Goal: Use online tool/utility: Utilize a website feature to perform a specific function

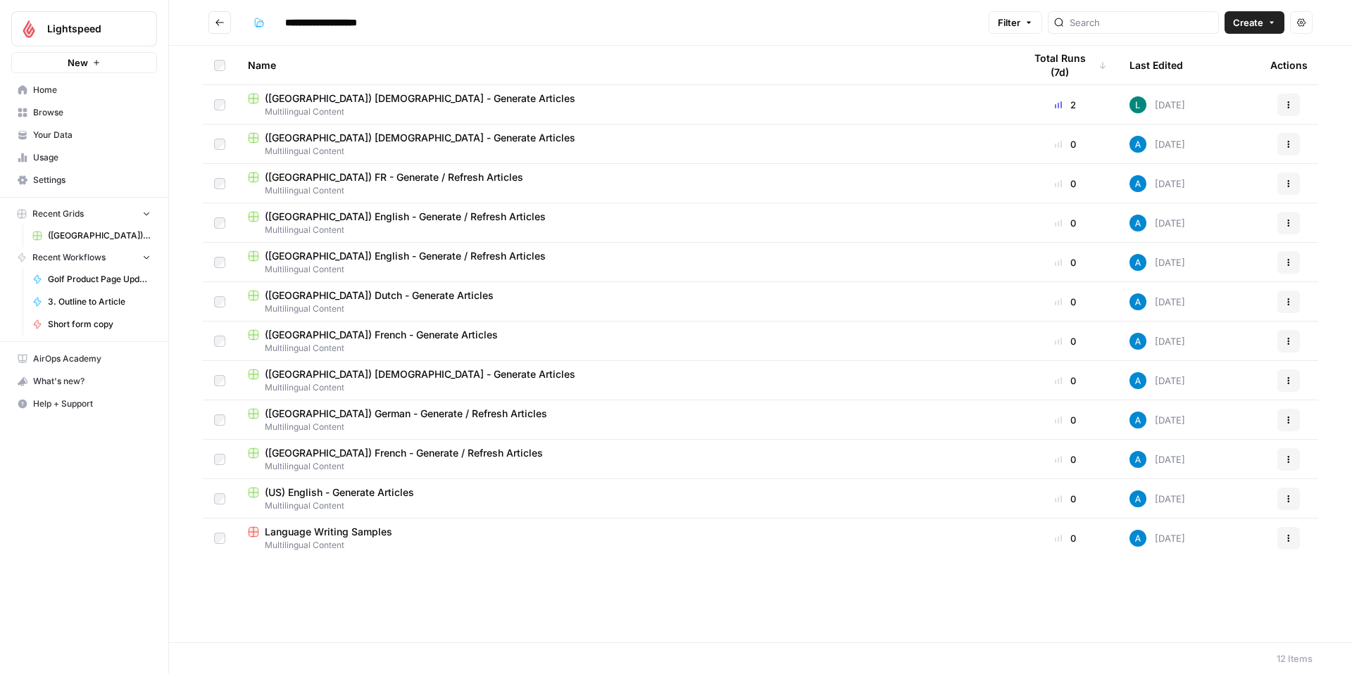
click at [101, 233] on span "([GEOGRAPHIC_DATA]) [DEMOGRAPHIC_DATA] - Generate Articles" at bounding box center [99, 235] width 103 height 13
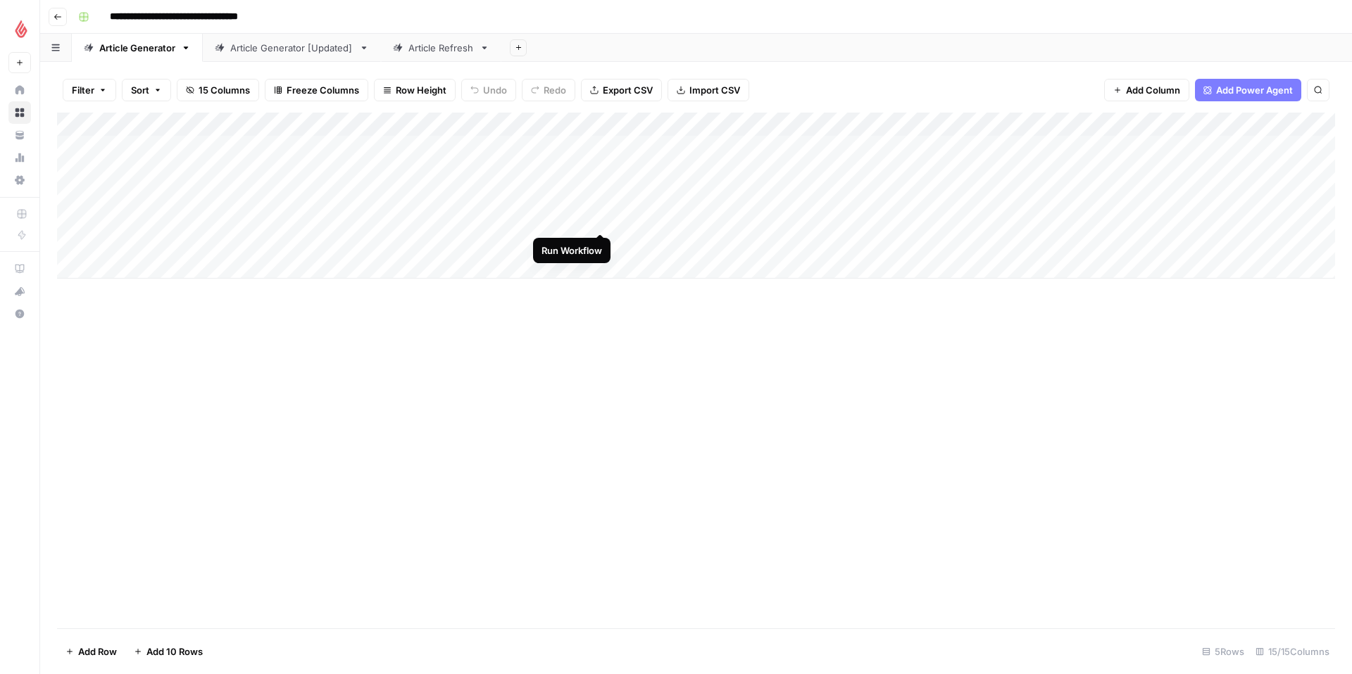
click at [600, 217] on div "Add Column" at bounding box center [696, 196] width 1278 height 166
click at [173, 263] on div "Add Column" at bounding box center [696, 196] width 1278 height 166
type textarea "**********"
click at [289, 257] on div "Add Column" at bounding box center [696, 208] width 1278 height 190
click at [306, 272] on div "Add Column" at bounding box center [696, 208] width 1278 height 190
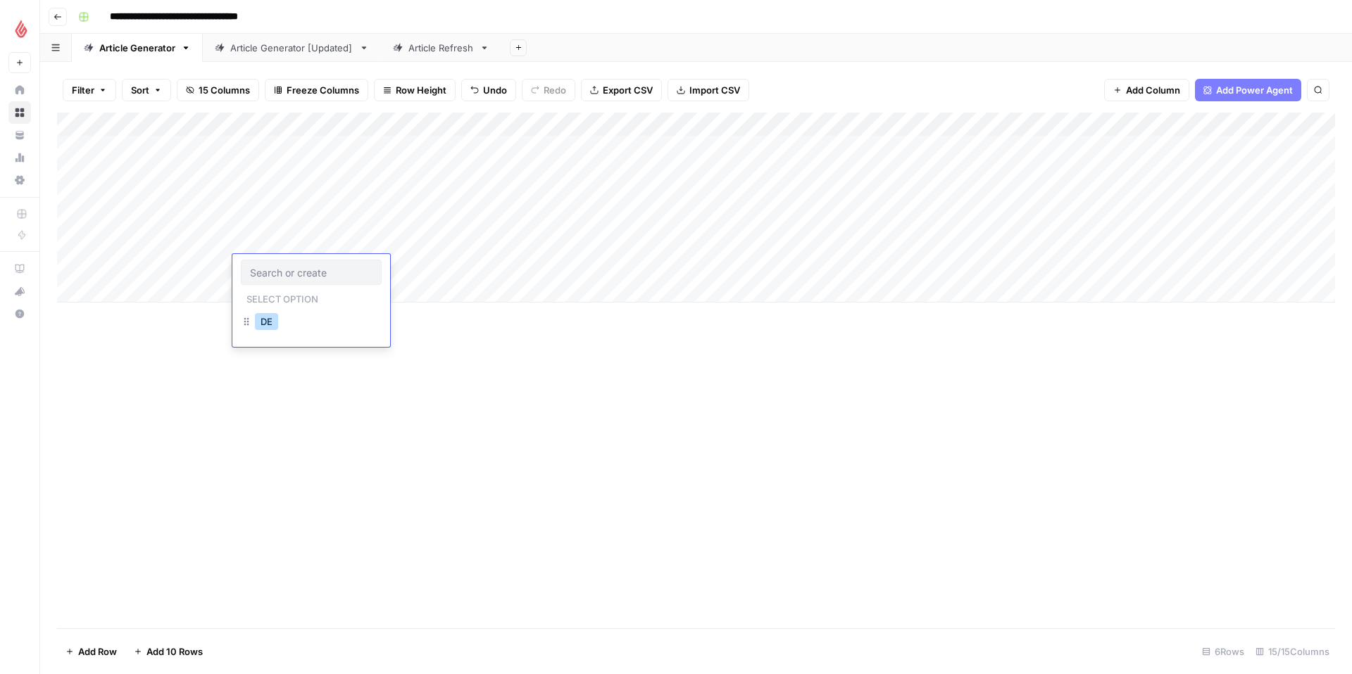
click at [271, 320] on button "DE" at bounding box center [266, 321] width 23 height 17
click at [401, 271] on div "Add Column" at bounding box center [696, 208] width 1278 height 190
click at [418, 263] on div "Add Column" at bounding box center [696, 208] width 1278 height 190
click at [391, 325] on button "DE" at bounding box center [393, 321] width 23 height 17
click at [536, 265] on div "Add Column" at bounding box center [696, 208] width 1278 height 190
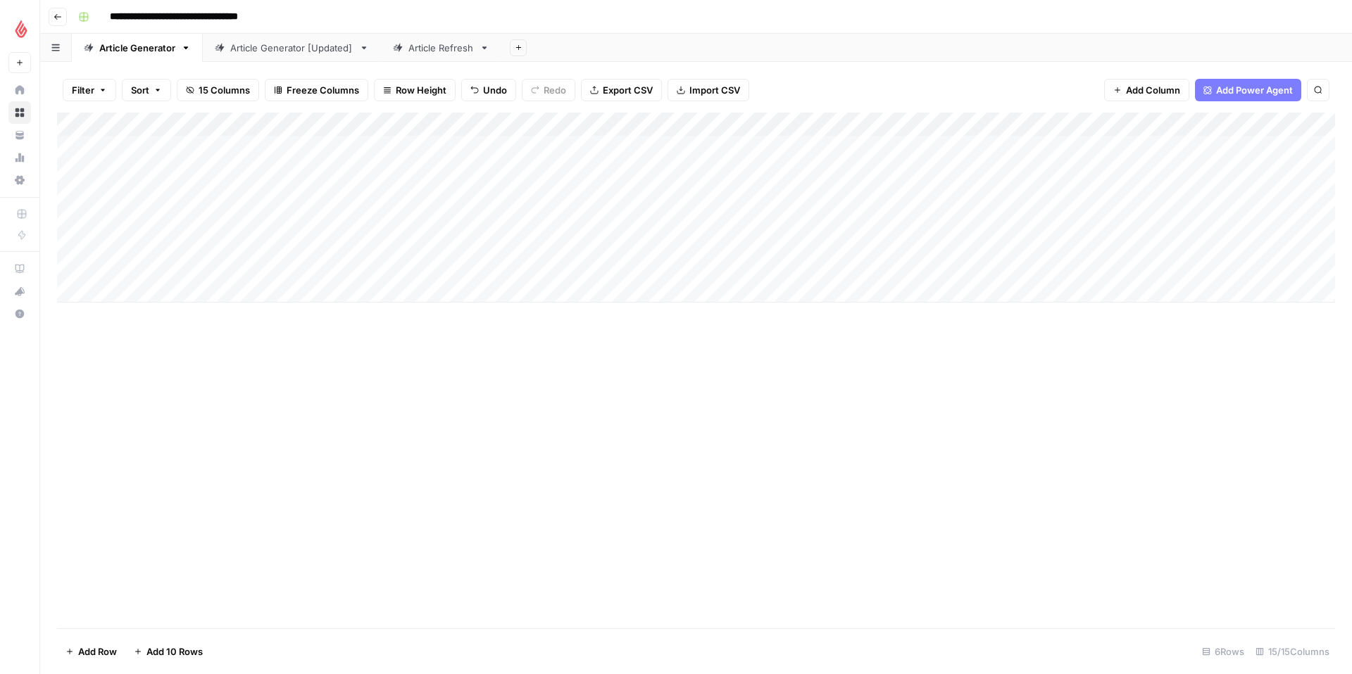
click at [553, 264] on div "Add Column" at bounding box center [696, 208] width 1278 height 190
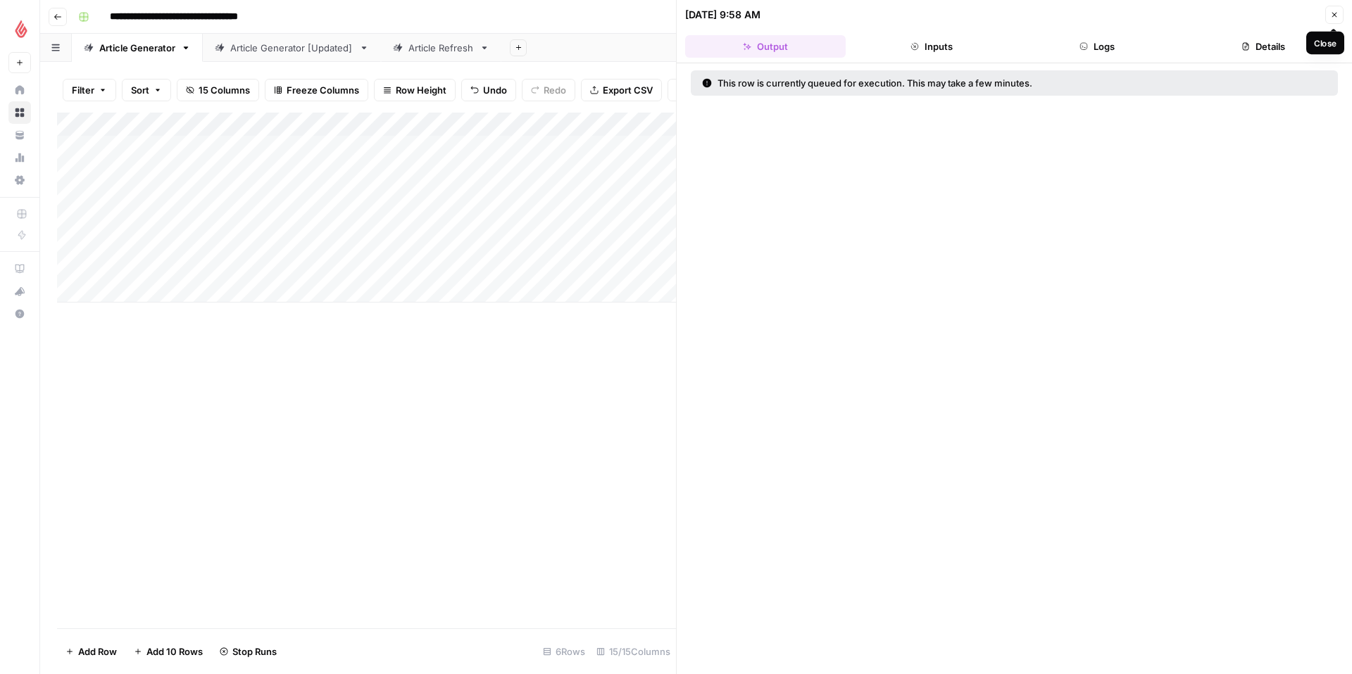
click at [1337, 15] on icon "button" at bounding box center [1334, 15] width 8 height 8
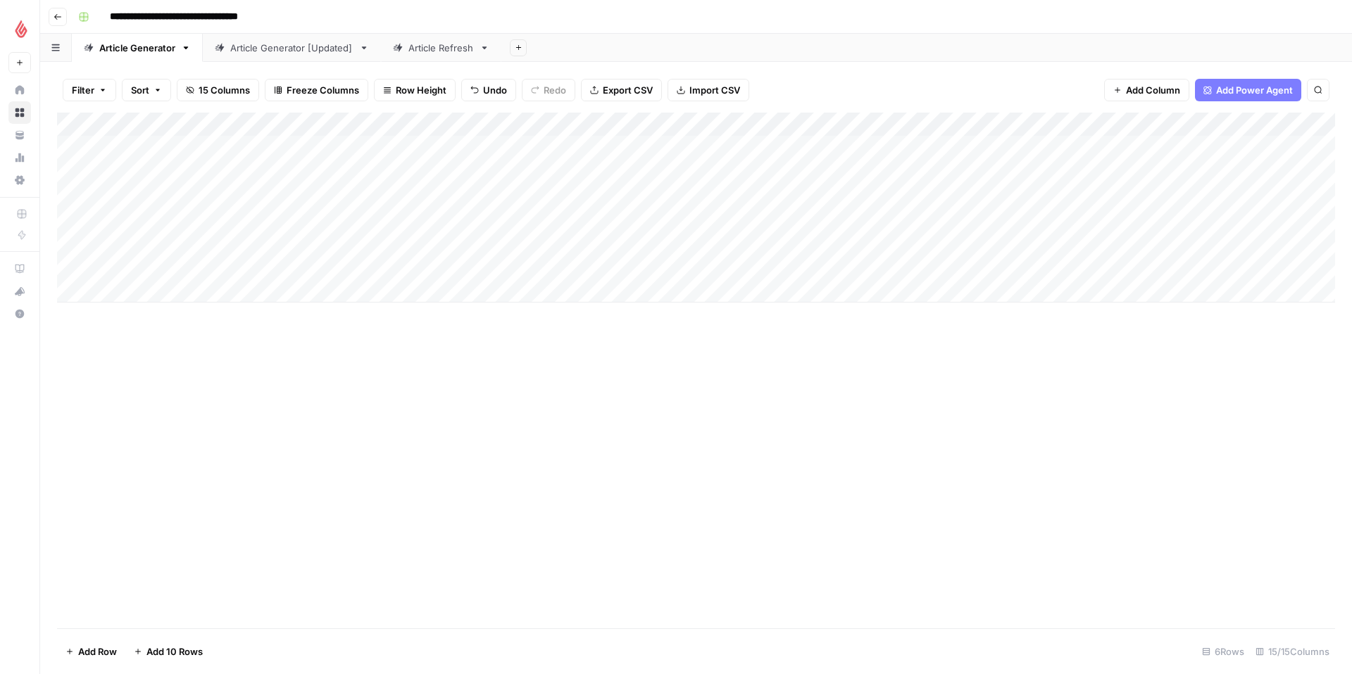
click at [439, 50] on div "Article Refresh" at bounding box center [440, 48] width 65 height 14
